Goal: Task Accomplishment & Management: Use online tool/utility

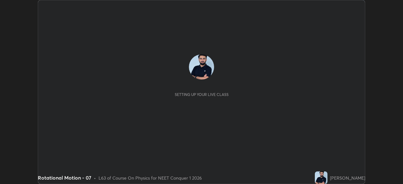
scroll to position [184, 403]
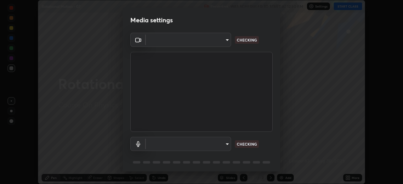
type input "1170694498857cb11788a0b7ae79d5cf1e08a6c331eb8d7031f90166f8fae325"
type input "default"
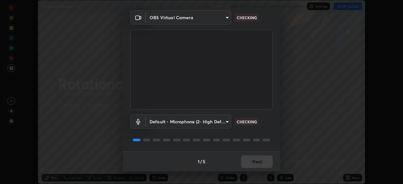
click at [254, 163] on div "1 / 5 Next" at bounding box center [201, 161] width 157 height 20
click at [252, 162] on div "1 / 5 Next" at bounding box center [201, 161] width 157 height 20
click at [252, 161] on div "1 / 5 Next" at bounding box center [201, 161] width 157 height 20
click at [253, 162] on div "1 / 5 Next" at bounding box center [201, 161] width 157 height 20
click at [250, 163] on div "1 / 5 Next" at bounding box center [201, 161] width 157 height 20
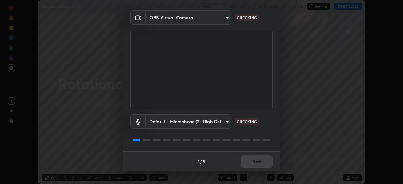
click at [251, 163] on div "1 / 5 Next" at bounding box center [201, 161] width 157 height 20
click at [252, 162] on div "1 / 5 Next" at bounding box center [201, 161] width 157 height 20
click at [253, 162] on div "1 / 5 Next" at bounding box center [201, 161] width 157 height 20
click at [253, 164] on div "1 / 5 Next" at bounding box center [201, 161] width 157 height 20
click at [254, 164] on div "1 / 5 Next" at bounding box center [201, 161] width 157 height 20
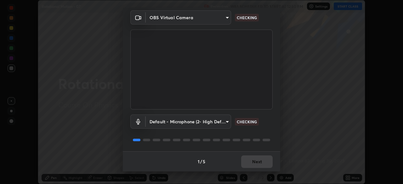
click at [253, 164] on div "1 / 5 Next" at bounding box center [201, 161] width 157 height 20
click at [254, 164] on div "1 / 5 Next" at bounding box center [201, 161] width 157 height 20
click at [254, 162] on div "1 / 5 Next" at bounding box center [201, 161] width 157 height 20
click at [250, 166] on div "1 / 5 Next" at bounding box center [201, 161] width 157 height 20
click at [249, 164] on div "1 / 5 Next" at bounding box center [201, 161] width 157 height 20
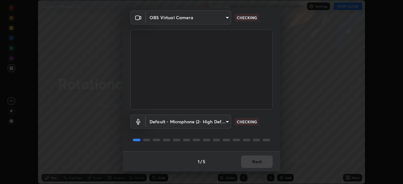
click at [252, 163] on div "1 / 5 Next" at bounding box center [201, 161] width 157 height 20
click at [254, 164] on div "1 / 5 Next" at bounding box center [201, 161] width 157 height 20
click at [257, 164] on div "1 / 5 Next" at bounding box center [201, 161] width 157 height 20
click at [260, 163] on div "1 / 5 Next" at bounding box center [201, 161] width 157 height 20
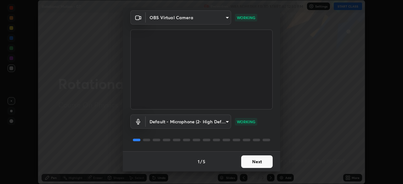
click at [253, 162] on button "Next" at bounding box center [256, 162] width 31 height 13
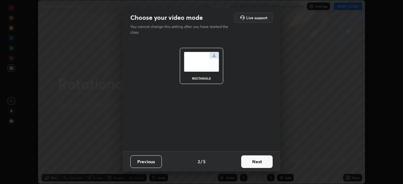
click at [254, 161] on button "Next" at bounding box center [256, 162] width 31 height 13
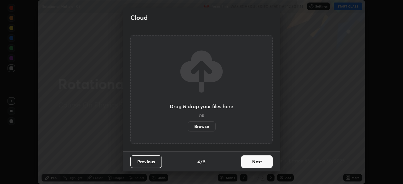
click at [254, 162] on button "Next" at bounding box center [256, 162] width 31 height 13
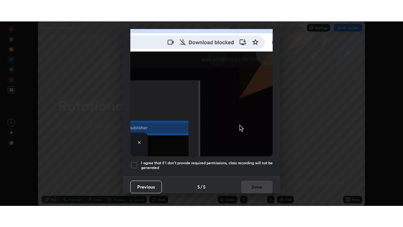
scroll to position [151, 0]
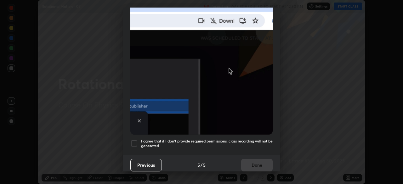
click at [243, 144] on h5 "I agree that if I don't provide required permissions, class recording will not …" at bounding box center [207, 144] width 132 height 10
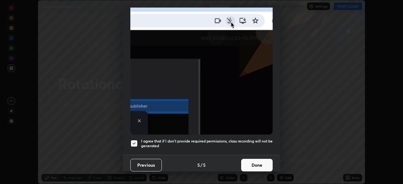
click at [251, 168] on button "Done" at bounding box center [256, 165] width 31 height 13
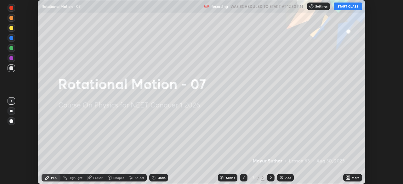
click at [349, 177] on icon at bounding box center [349, 177] width 2 height 2
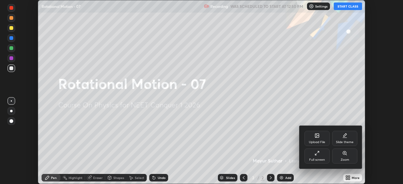
click at [318, 154] on icon at bounding box center [317, 153] width 5 height 5
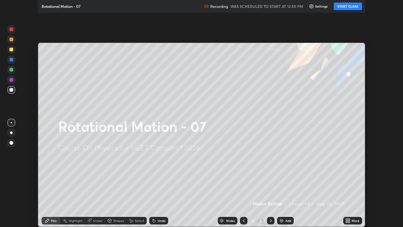
scroll to position [227, 403]
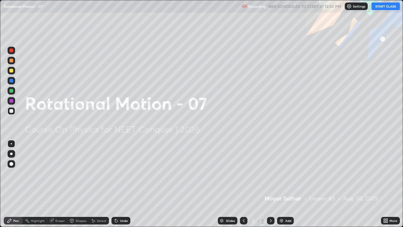
click at [382, 8] on button "START CLASS" at bounding box center [386, 7] width 28 height 8
click at [284, 184] on div "Add" at bounding box center [285, 221] width 17 height 8
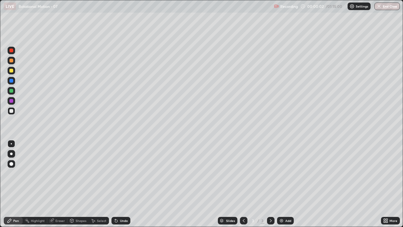
click at [244, 184] on icon at bounding box center [243, 220] width 5 height 5
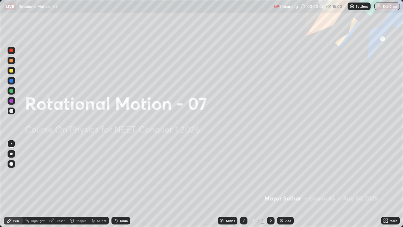
click at [273, 184] on div at bounding box center [271, 221] width 8 height 8
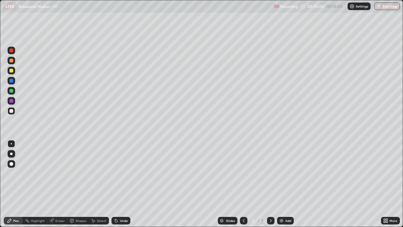
click at [10, 164] on div at bounding box center [11, 164] width 4 height 4
click at [12, 71] on div at bounding box center [11, 71] width 4 height 4
click at [119, 184] on div "Undo" at bounding box center [120, 221] width 19 height 8
click at [121, 184] on div "Undo" at bounding box center [120, 221] width 19 height 8
click at [119, 184] on div "Undo" at bounding box center [120, 221] width 19 height 8
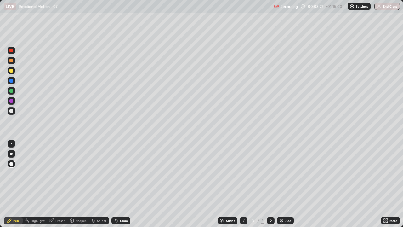
click at [117, 184] on icon at bounding box center [116, 220] width 5 height 5
click at [118, 184] on div "Undo" at bounding box center [120, 221] width 19 height 8
click at [117, 184] on icon at bounding box center [116, 220] width 5 height 5
click at [115, 184] on icon at bounding box center [115, 219] width 1 height 1
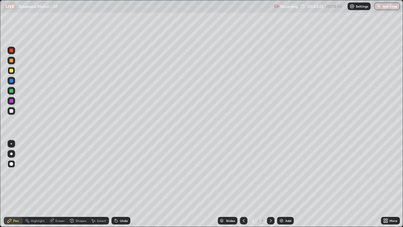
click at [116, 184] on icon at bounding box center [116, 220] width 5 height 5
click at [115, 184] on icon at bounding box center [115, 219] width 1 height 1
click at [12, 92] on div at bounding box center [11, 91] width 4 height 4
click at [121, 184] on div "Undo" at bounding box center [124, 220] width 8 height 3
click at [10, 112] on div at bounding box center [11, 111] width 4 height 4
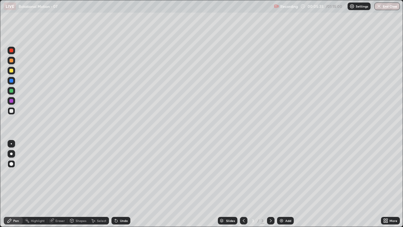
click at [123, 184] on div "Undo" at bounding box center [124, 220] width 8 height 3
click at [11, 100] on div at bounding box center [11, 101] width 4 height 4
click at [126, 184] on div "Undo" at bounding box center [124, 220] width 8 height 3
click at [14, 111] on div at bounding box center [12, 111] width 8 height 8
click at [280, 184] on img at bounding box center [281, 220] width 5 height 5
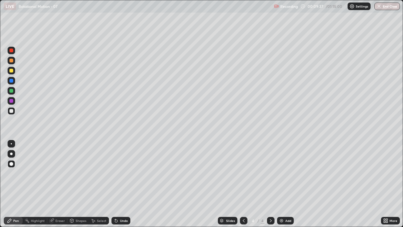
click at [12, 101] on div at bounding box center [11, 101] width 4 height 4
click at [122, 184] on div "Undo" at bounding box center [124, 220] width 8 height 3
click at [125, 184] on div "Undo" at bounding box center [124, 220] width 8 height 3
click at [12, 109] on div at bounding box center [11, 111] width 4 height 4
click at [288, 184] on div "Add" at bounding box center [288, 220] width 6 height 3
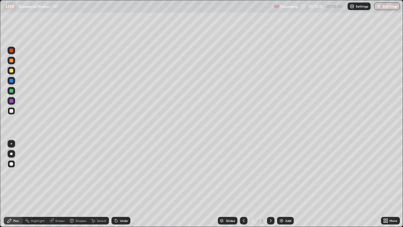
click at [12, 111] on div at bounding box center [11, 111] width 4 height 4
click at [282, 184] on img at bounding box center [281, 220] width 5 height 5
click at [12, 111] on div at bounding box center [11, 111] width 4 height 4
click at [13, 91] on div at bounding box center [11, 91] width 4 height 4
click at [283, 184] on img at bounding box center [281, 220] width 5 height 5
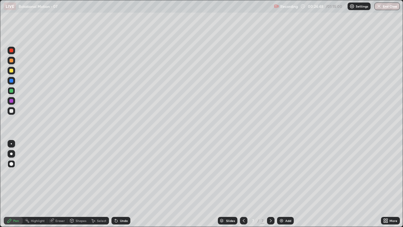
click at [11, 111] on div at bounding box center [11, 111] width 4 height 4
click at [10, 82] on div at bounding box center [11, 81] width 4 height 4
click at [119, 184] on div "Undo" at bounding box center [120, 221] width 19 height 8
click at [281, 184] on img at bounding box center [281, 220] width 5 height 5
click at [12, 112] on div at bounding box center [11, 111] width 4 height 4
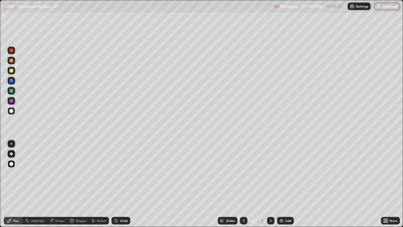
click at [12, 70] on div at bounding box center [11, 71] width 4 height 4
click at [12, 111] on div at bounding box center [11, 111] width 4 height 4
click at [12, 101] on div at bounding box center [11, 101] width 4 height 4
click at [283, 184] on img at bounding box center [281, 220] width 5 height 5
click at [13, 111] on div at bounding box center [11, 111] width 4 height 4
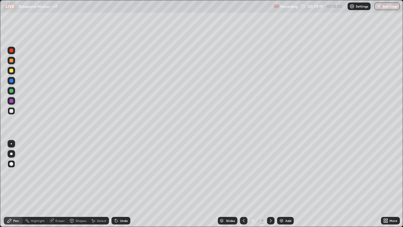
click at [11, 71] on div at bounding box center [11, 71] width 4 height 4
click at [12, 81] on div at bounding box center [11, 81] width 4 height 4
click at [120, 184] on div "Undo" at bounding box center [124, 220] width 8 height 3
click at [118, 184] on div "Undo" at bounding box center [120, 221] width 19 height 8
click at [123, 184] on div "Undo" at bounding box center [124, 220] width 8 height 3
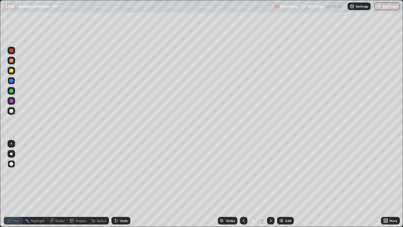
click at [10, 81] on div at bounding box center [11, 81] width 4 height 4
click at [11, 101] on div at bounding box center [11, 101] width 4 height 4
click at [117, 184] on icon at bounding box center [116, 220] width 5 height 5
click at [115, 184] on icon at bounding box center [116, 221] width 3 height 3
click at [117, 184] on div "Undo" at bounding box center [120, 221] width 19 height 8
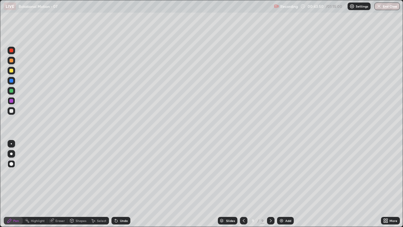
click at [117, 184] on div "Undo" at bounding box center [120, 221] width 19 height 8
click at [118, 184] on div "Undo" at bounding box center [120, 221] width 19 height 8
click at [120, 184] on div "Undo" at bounding box center [120, 221] width 19 height 8
click at [120, 184] on div "Undo" at bounding box center [124, 220] width 8 height 3
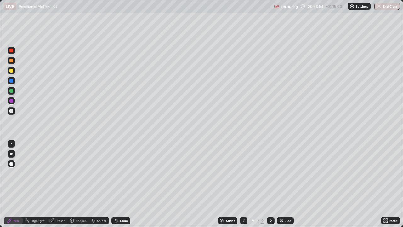
click at [121, 184] on div "Undo" at bounding box center [120, 221] width 19 height 8
click at [120, 184] on div "Undo" at bounding box center [124, 220] width 8 height 3
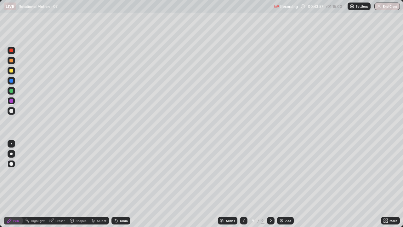
click at [115, 184] on icon at bounding box center [116, 221] width 3 height 3
click at [117, 184] on icon at bounding box center [116, 221] width 3 height 3
click at [115, 184] on icon at bounding box center [116, 221] width 3 height 3
click at [118, 184] on icon at bounding box center [116, 220] width 5 height 5
click at [115, 184] on icon at bounding box center [116, 221] width 3 height 3
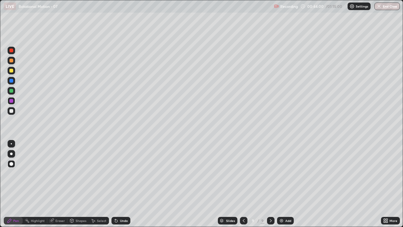
click at [117, 184] on icon at bounding box center [116, 221] width 3 height 3
click at [115, 184] on icon at bounding box center [116, 221] width 3 height 3
click at [118, 184] on div "Undo" at bounding box center [120, 221] width 19 height 8
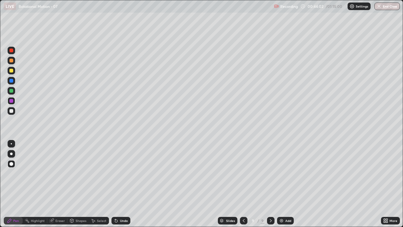
click at [118, 184] on div "Undo" at bounding box center [120, 221] width 19 height 8
click at [115, 184] on icon at bounding box center [116, 221] width 3 height 3
click at [115, 184] on icon at bounding box center [115, 219] width 1 height 1
click at [115, 184] on icon at bounding box center [116, 221] width 3 height 3
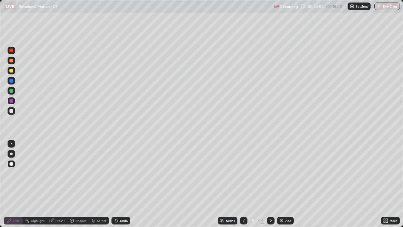
click at [115, 184] on icon at bounding box center [115, 219] width 1 height 1
click at [115, 184] on icon at bounding box center [116, 221] width 3 height 3
click at [116, 184] on icon at bounding box center [116, 220] width 5 height 5
click at [116, 184] on icon at bounding box center [116, 221] width 3 height 3
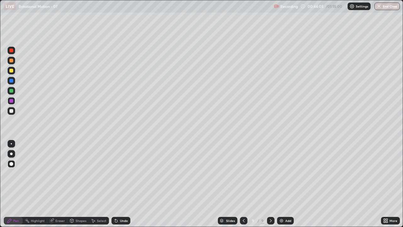
click at [115, 184] on icon at bounding box center [116, 221] width 3 height 3
click at [119, 184] on div "Undo" at bounding box center [120, 221] width 19 height 8
click at [56, 184] on div "Eraser" at bounding box center [57, 221] width 20 height 8
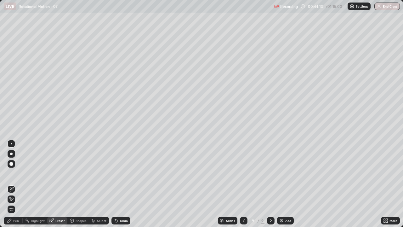
click at [10, 184] on icon at bounding box center [10, 197] width 1 height 1
click at [11, 184] on icon at bounding box center [9, 220] width 5 height 5
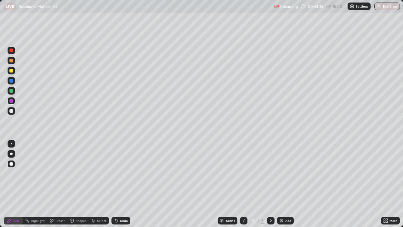
click at [14, 111] on div at bounding box center [12, 111] width 8 height 8
click at [14, 112] on div at bounding box center [12, 111] width 8 height 8
click at [279, 184] on img at bounding box center [281, 220] width 5 height 5
click at [115, 184] on icon at bounding box center [115, 219] width 1 height 1
click at [120, 184] on div "Undo" at bounding box center [124, 220] width 8 height 3
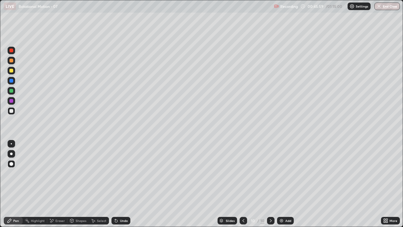
click at [12, 52] on div at bounding box center [11, 50] width 4 height 4
click at [115, 184] on icon at bounding box center [115, 219] width 1 height 1
click at [125, 184] on div "Undo" at bounding box center [120, 221] width 19 height 8
click at [10, 89] on div at bounding box center [11, 91] width 4 height 4
click at [12, 81] on div at bounding box center [11, 81] width 4 height 4
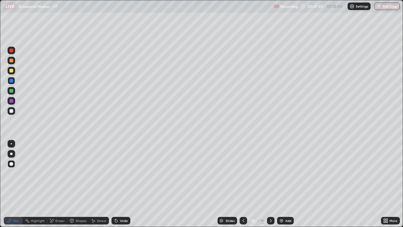
click at [9, 111] on div at bounding box center [11, 111] width 4 height 4
click at [14, 108] on div at bounding box center [12, 111] width 8 height 8
click at [282, 184] on img at bounding box center [281, 220] width 5 height 5
click at [11, 101] on div at bounding box center [11, 101] width 4 height 4
click at [117, 184] on div "Undo" at bounding box center [120, 221] width 19 height 8
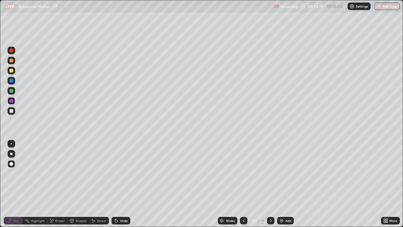
click at [12, 112] on div at bounding box center [11, 111] width 4 height 4
click at [10, 91] on div at bounding box center [11, 91] width 4 height 4
click at [120, 184] on div "Undo" at bounding box center [124, 220] width 8 height 3
click at [119, 184] on div "Undo" at bounding box center [120, 221] width 19 height 8
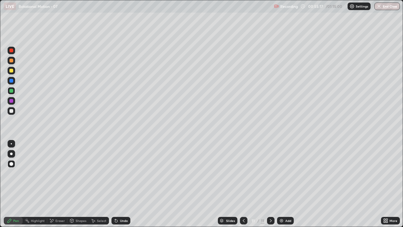
click at [122, 184] on div "Undo" at bounding box center [124, 220] width 8 height 3
click at [123, 184] on div "Undo" at bounding box center [124, 220] width 8 height 3
click at [122, 184] on div "Undo" at bounding box center [124, 220] width 8 height 3
click at [121, 184] on div "Undo" at bounding box center [124, 220] width 8 height 3
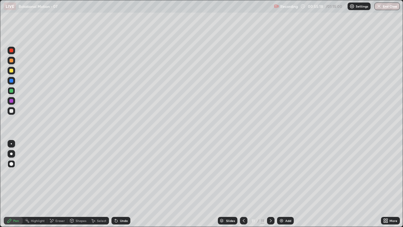
click at [122, 184] on div "Undo" at bounding box center [124, 220] width 8 height 3
click at [121, 184] on div "Undo" at bounding box center [124, 220] width 8 height 3
click at [11, 111] on div at bounding box center [11, 111] width 4 height 4
click at [13, 53] on div at bounding box center [12, 51] width 8 height 8
click at [13, 72] on div at bounding box center [12, 71] width 8 height 8
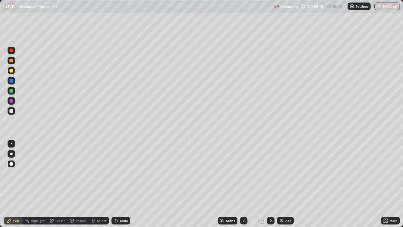
click at [121, 184] on div "Undo" at bounding box center [124, 220] width 8 height 3
click at [118, 184] on icon at bounding box center [116, 220] width 5 height 5
click at [120, 184] on div "Undo" at bounding box center [124, 220] width 8 height 3
click at [287, 184] on div "Add" at bounding box center [285, 221] width 17 height 8
click at [13, 112] on div at bounding box center [11, 111] width 4 height 4
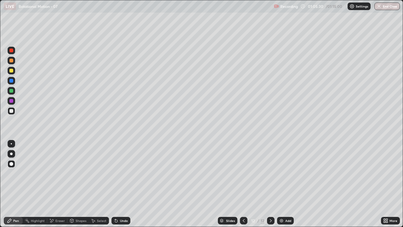
click at [120, 184] on div "Undo" at bounding box center [120, 221] width 19 height 8
click at [11, 72] on div at bounding box center [11, 71] width 4 height 4
click at [12, 90] on div at bounding box center [11, 91] width 4 height 4
click at [11, 101] on div at bounding box center [11, 101] width 4 height 4
click at [12, 70] on div at bounding box center [11, 71] width 4 height 4
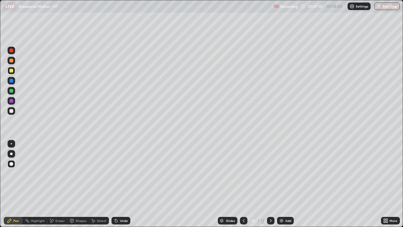
click at [11, 100] on div at bounding box center [11, 101] width 4 height 4
click at [12, 111] on div at bounding box center [11, 111] width 4 height 4
click at [10, 89] on div at bounding box center [11, 91] width 4 height 4
click at [12, 112] on div at bounding box center [11, 111] width 4 height 4
click at [395, 9] on button "End Class" at bounding box center [387, 7] width 25 height 8
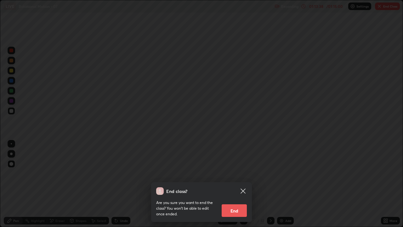
click at [234, 184] on button "End" at bounding box center [234, 210] width 25 height 13
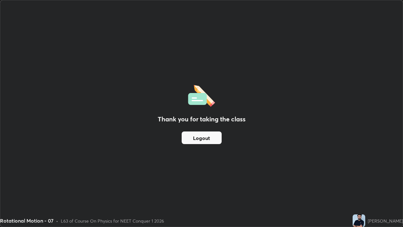
click at [204, 135] on button "Logout" at bounding box center [202, 137] width 40 height 13
